Goal: Task Accomplishment & Management: Use online tool/utility

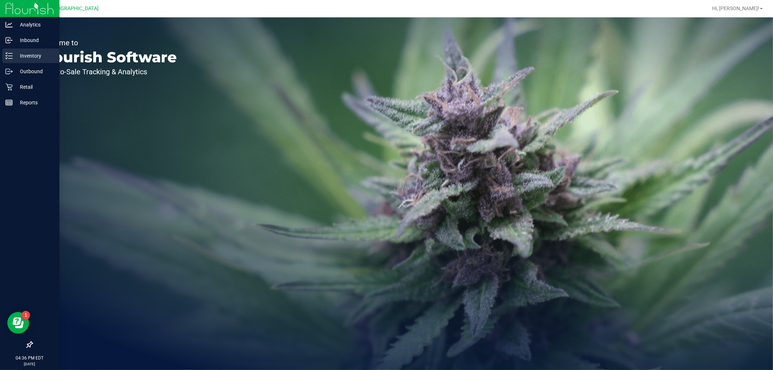
click at [27, 49] on div "Inventory" at bounding box center [30, 56] width 57 height 14
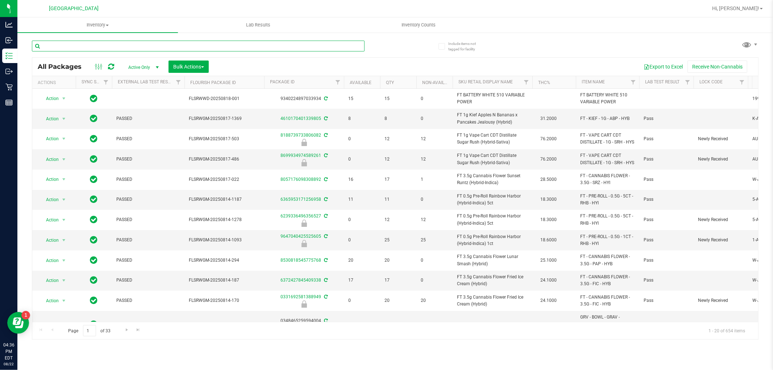
click at [123, 42] on input "text" at bounding box center [198, 46] width 333 height 11
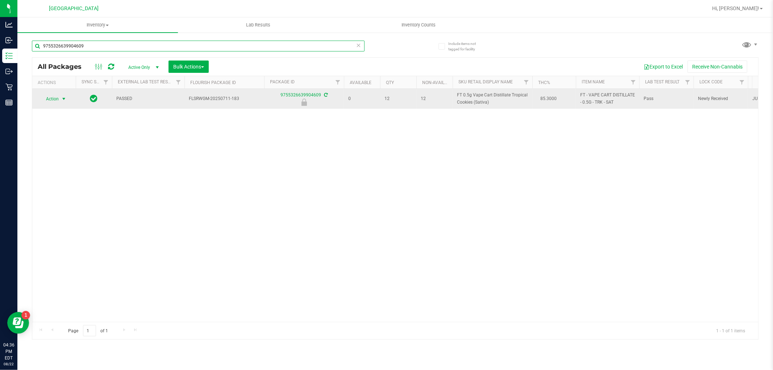
type input "9755326639904609"
click at [64, 96] on span "select" at bounding box center [64, 99] width 6 height 6
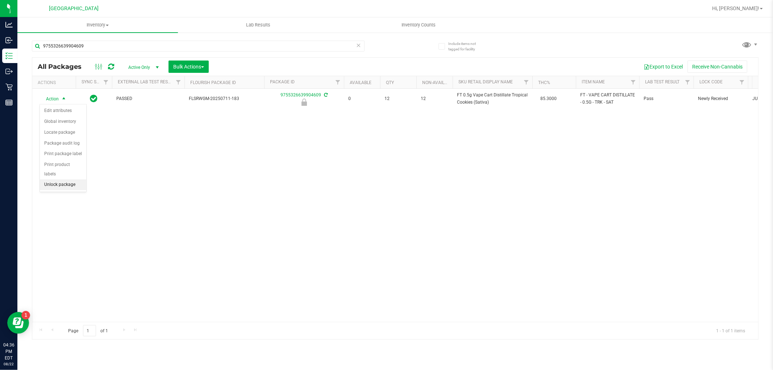
click at [64, 184] on li "Unlock package" at bounding box center [63, 184] width 46 height 11
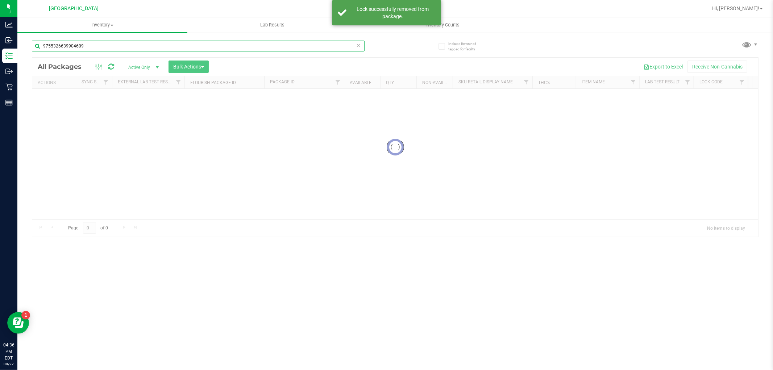
click at [114, 41] on input "9755326639904609" at bounding box center [198, 46] width 333 height 11
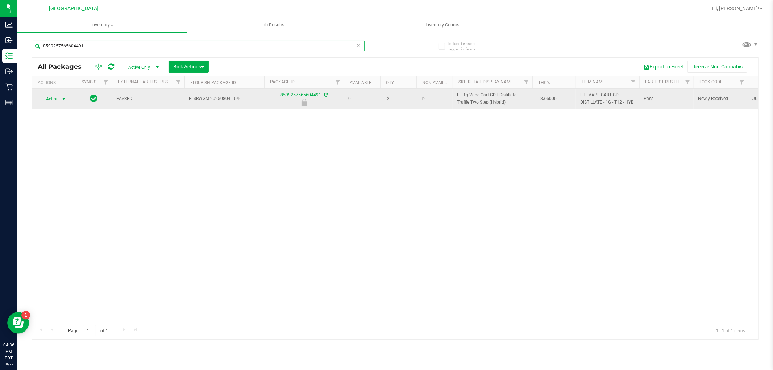
type input "8599257565604491"
click at [60, 98] on span "select" at bounding box center [63, 99] width 9 height 10
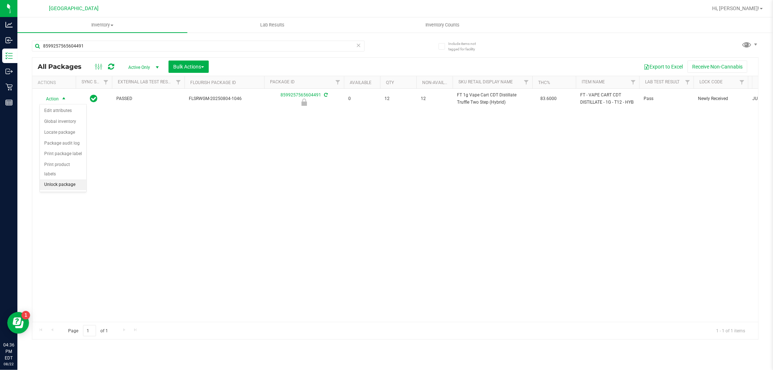
click at [45, 186] on li "Unlock package" at bounding box center [63, 184] width 46 height 11
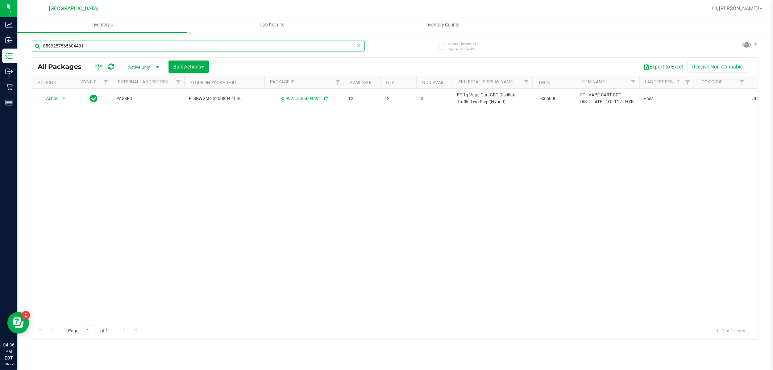
click at [361, 45] on input "8599257565604491" at bounding box center [198, 46] width 333 height 11
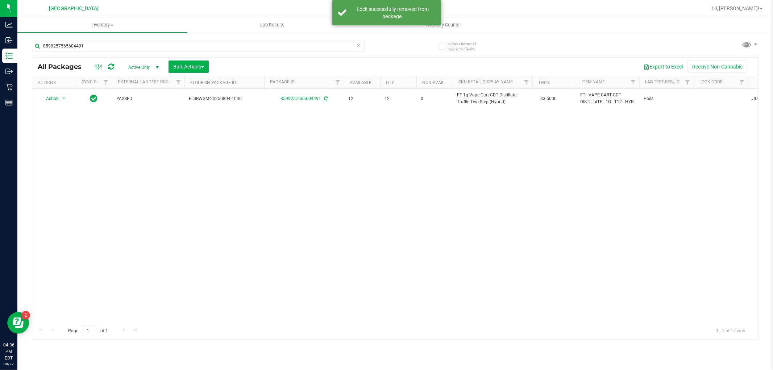
click at [359, 44] on icon at bounding box center [358, 45] width 5 height 9
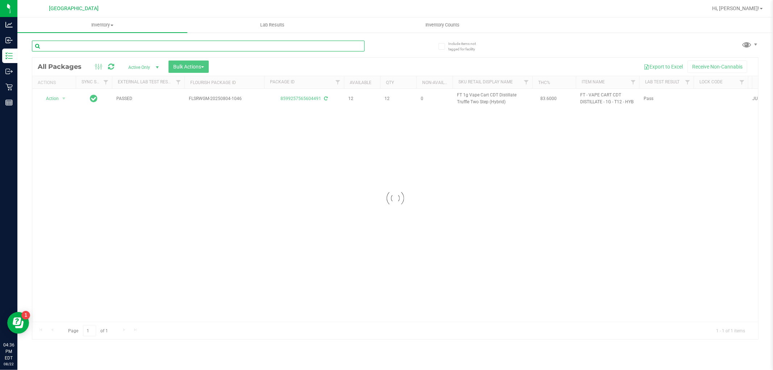
click at [324, 43] on input "text" at bounding box center [198, 46] width 333 height 11
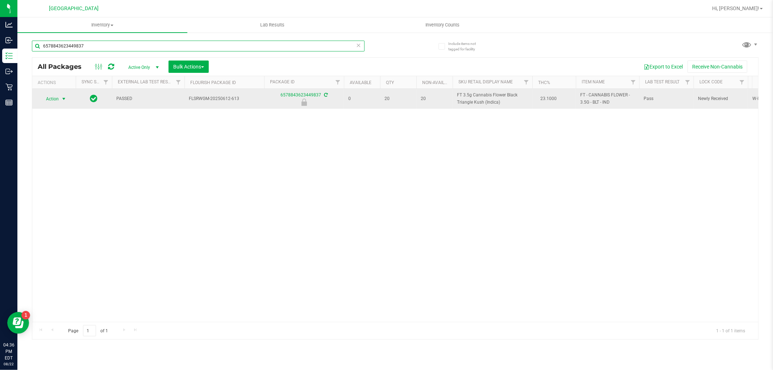
type input "6578843623449837"
click at [60, 98] on span "select" at bounding box center [63, 99] width 9 height 10
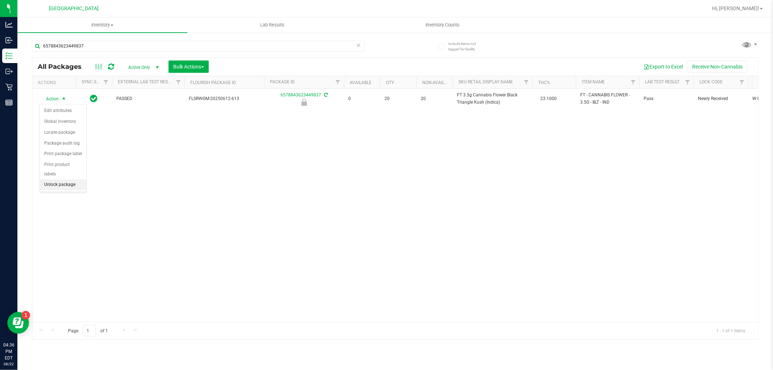
click at [61, 186] on li "Unlock package" at bounding box center [63, 184] width 46 height 11
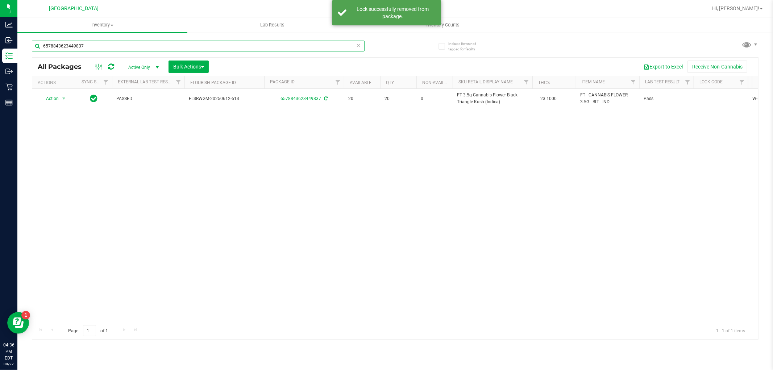
click at [189, 44] on input "6578843623449837" at bounding box center [198, 46] width 333 height 11
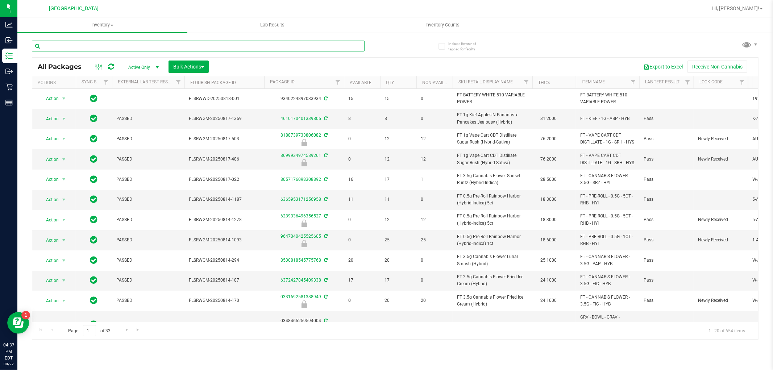
click at [189, 43] on input "text" at bounding box center [198, 46] width 333 height 11
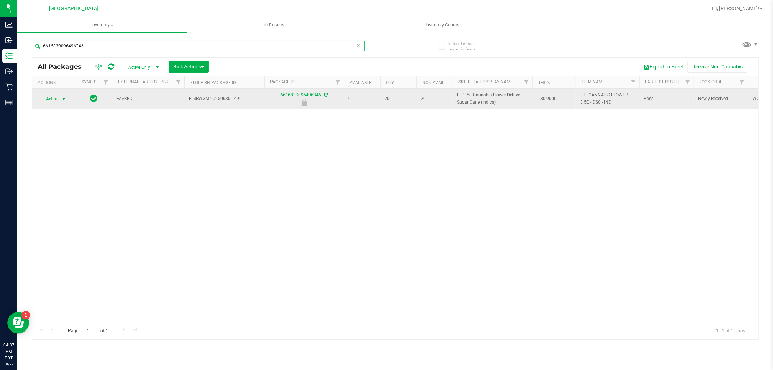
type input "6616839096496346"
click at [65, 99] on span "select" at bounding box center [64, 99] width 6 height 6
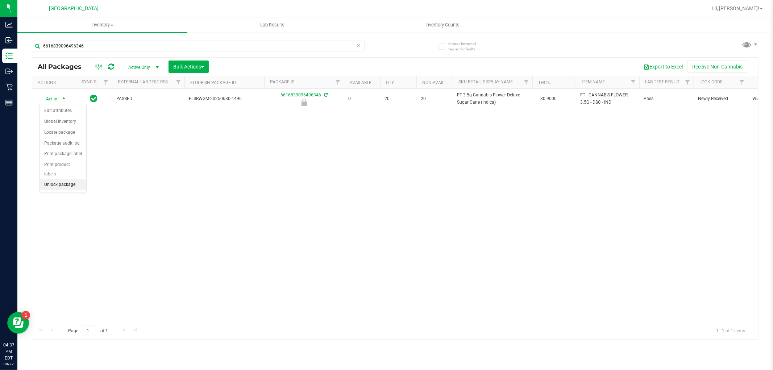
click at [72, 185] on li "Unlock package" at bounding box center [63, 184] width 46 height 11
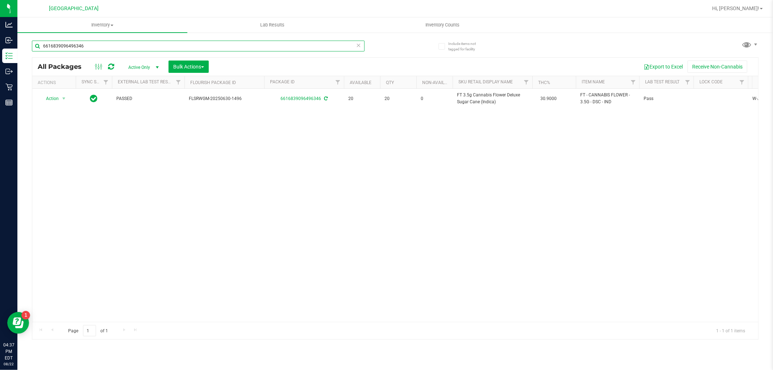
click at [87, 44] on input "6616839096496346" at bounding box center [198, 46] width 333 height 11
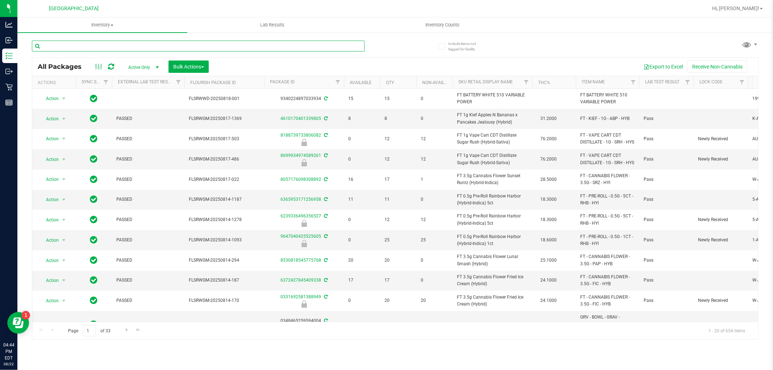
click at [118, 45] on input "text" at bounding box center [198, 46] width 333 height 11
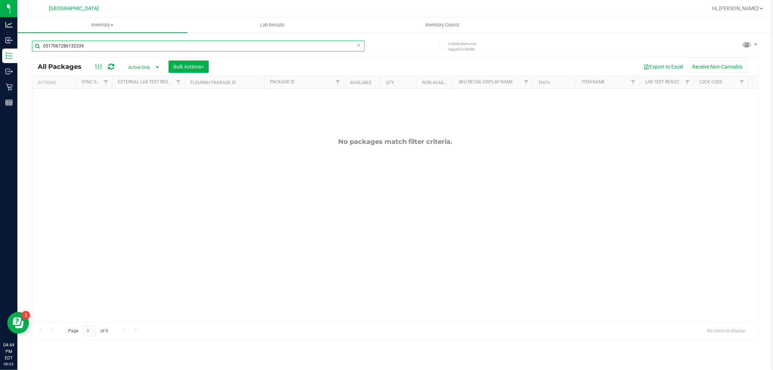
type input "0517067286132339"
click at [356, 46] on icon at bounding box center [358, 45] width 5 height 9
click at [343, 43] on input "text" at bounding box center [198, 46] width 333 height 11
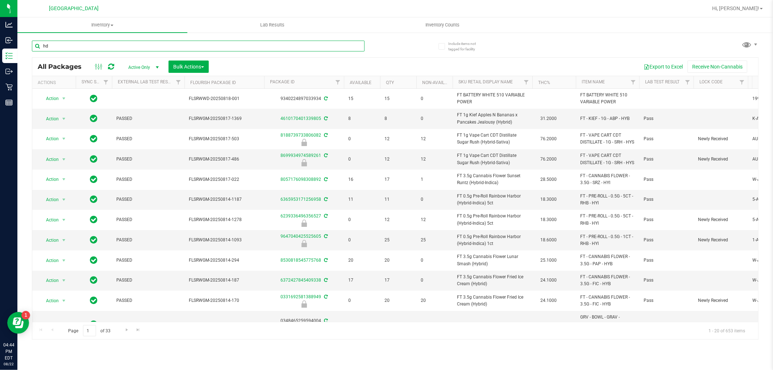
type input "hdw"
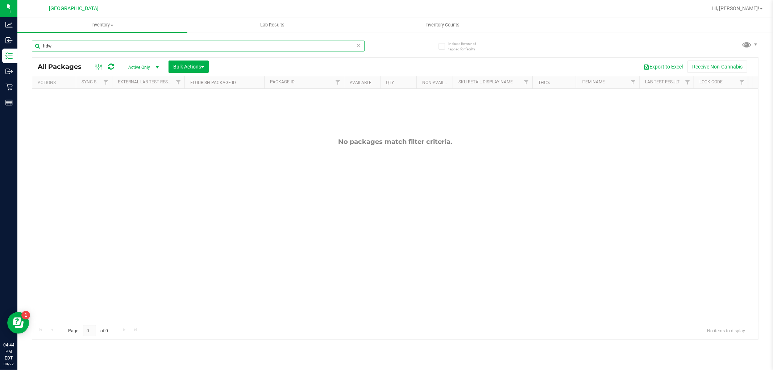
click at [295, 47] on input "hdw" at bounding box center [198, 46] width 333 height 11
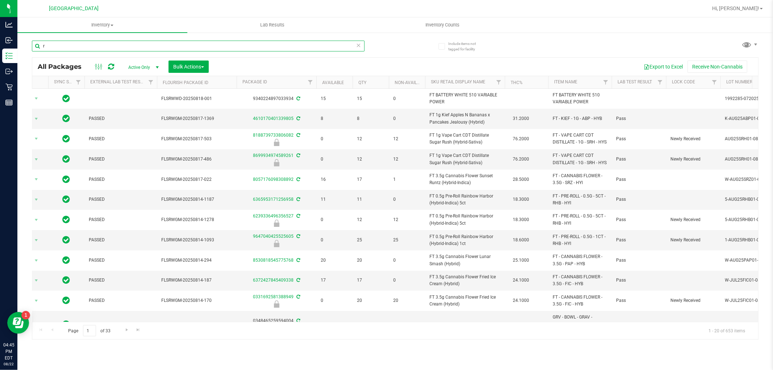
scroll to position [0, 49]
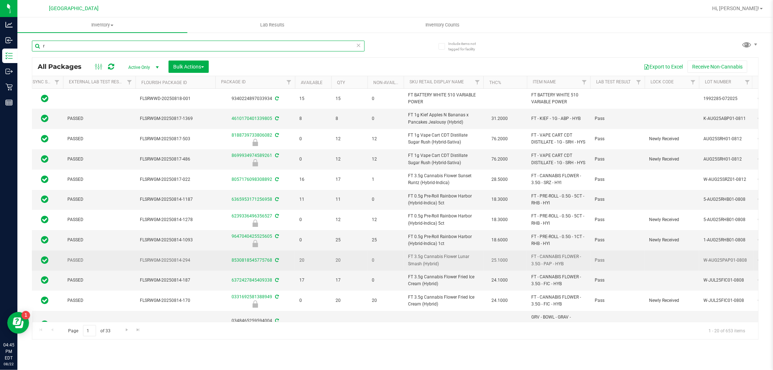
type input "r"
click at [745, 270] on td "W-AUG25PAP01-0808" at bounding box center [726, 260] width 54 height 20
